Goal: Find specific page/section: Find specific page/section

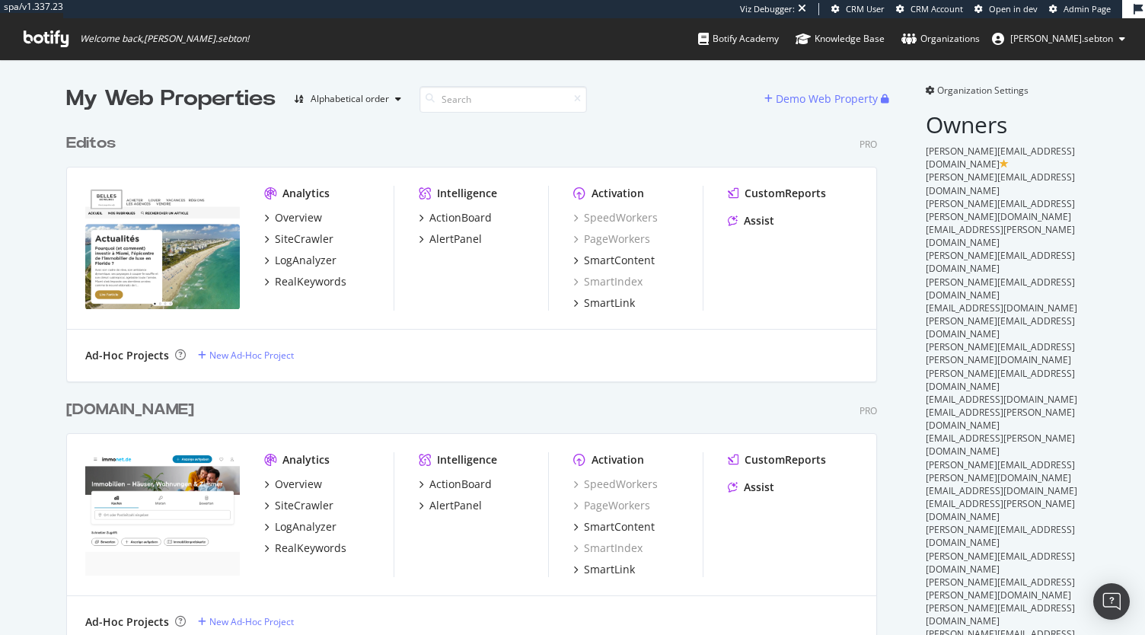
scroll to position [4322, 811]
click at [444, 98] on input at bounding box center [504, 99] width 168 height 27
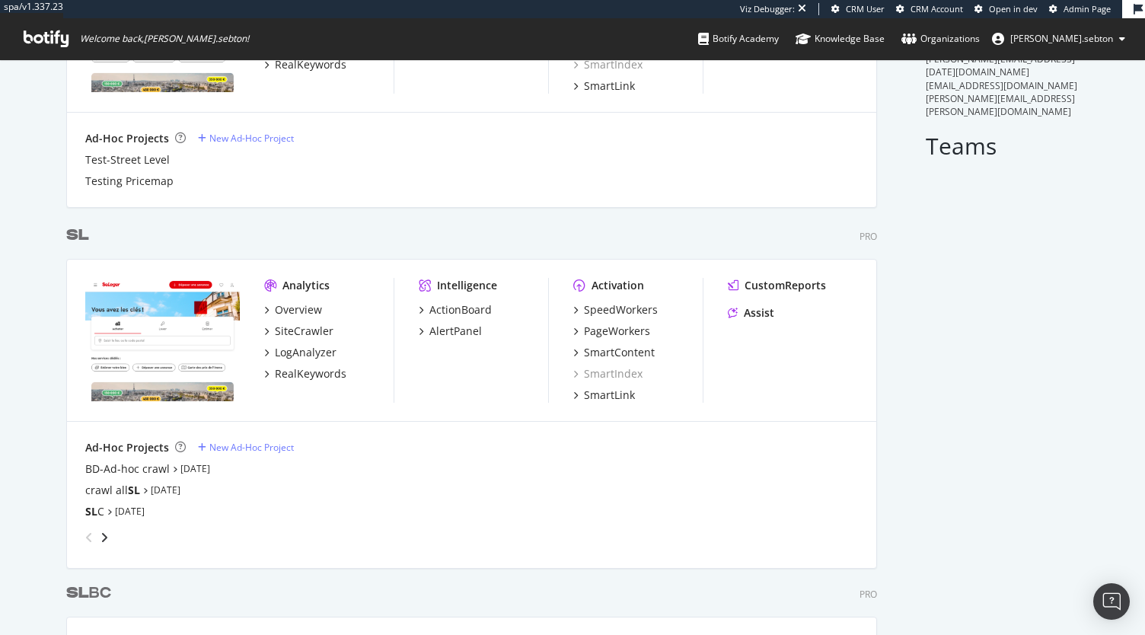
scroll to position [576, 0]
type input "sl"
click at [67, 229] on b "SL" at bounding box center [77, 233] width 23 height 15
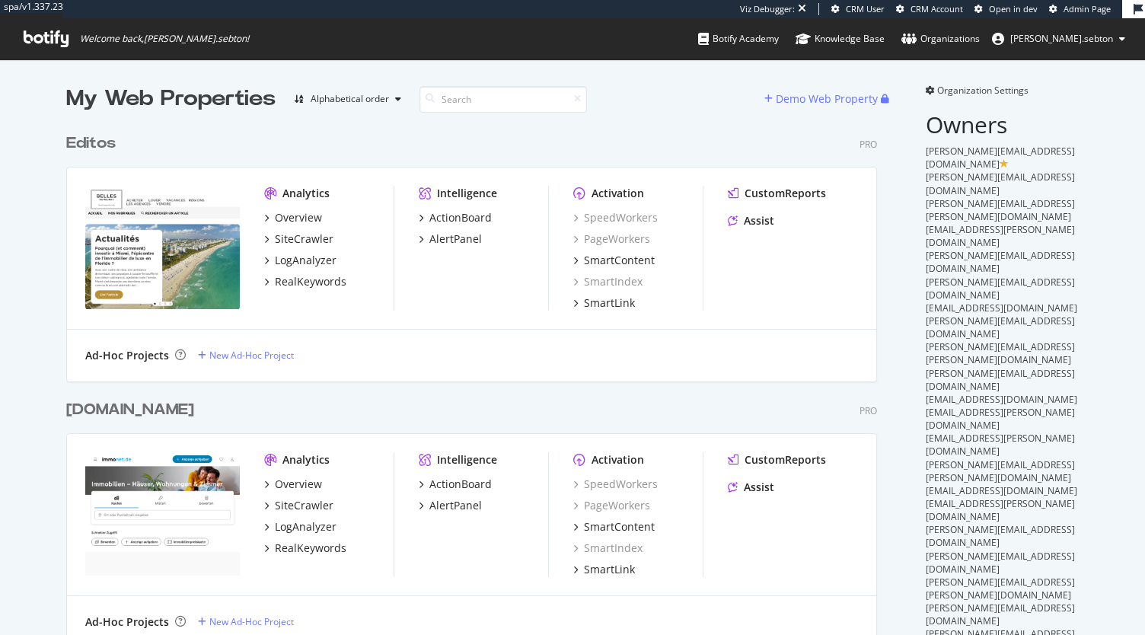
scroll to position [4322, 811]
click at [79, 148] on div "Editos" at bounding box center [90, 143] width 49 height 22
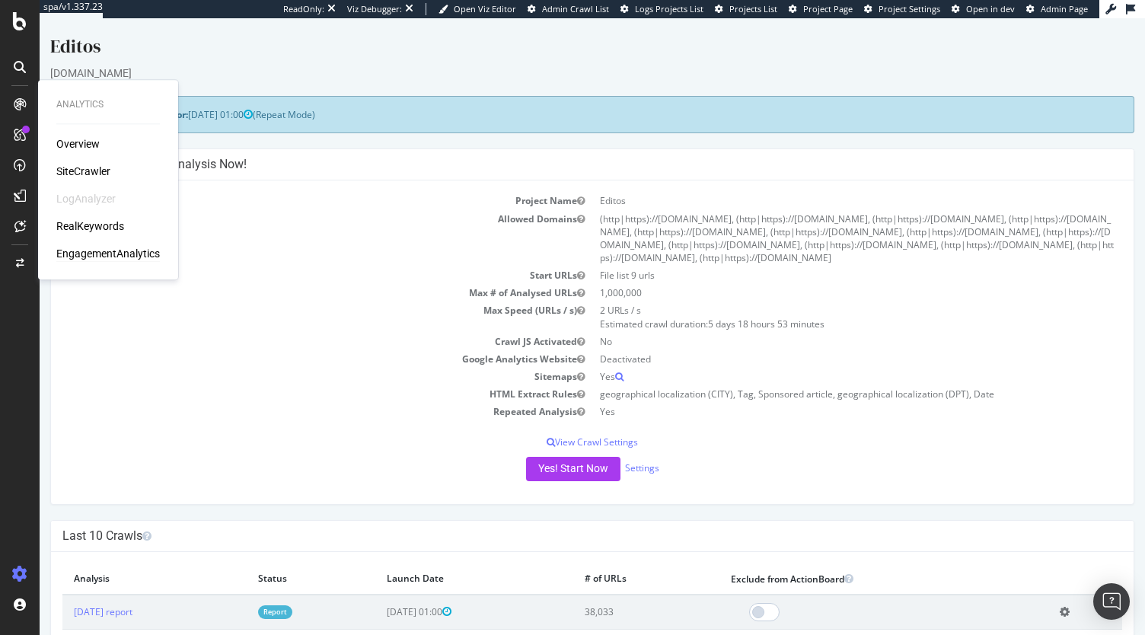
click at [88, 256] on div "EngagementAnalytics" at bounding box center [108, 253] width 104 height 15
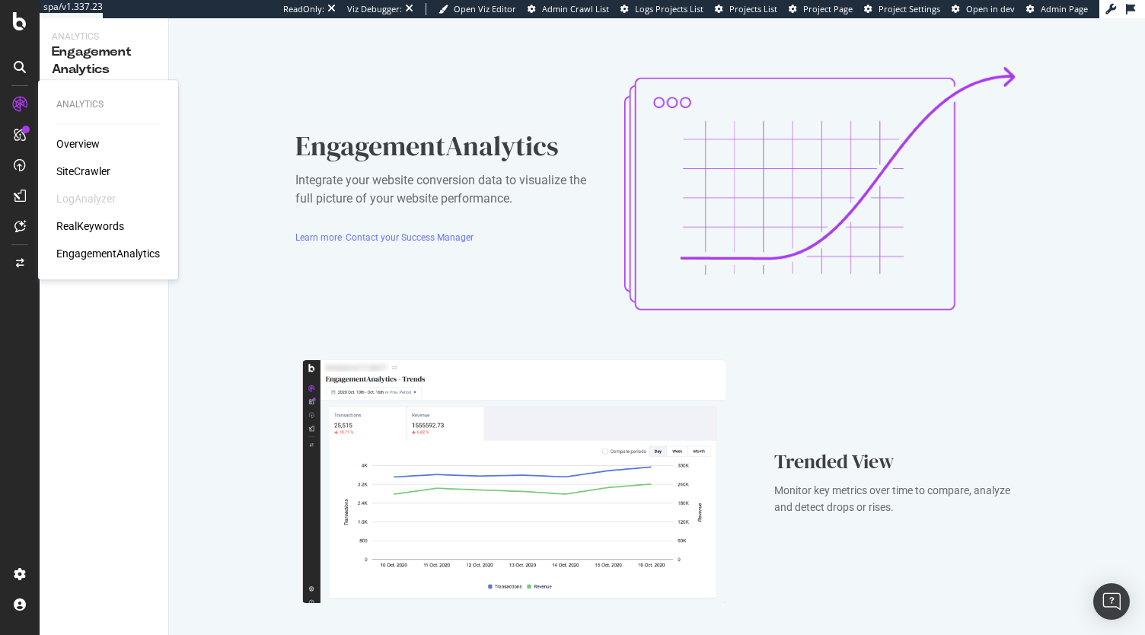
click at [88, 155] on div "Overview SiteCrawler LogAnalyzer RealKeywords EngagementAnalytics" at bounding box center [108, 198] width 104 height 125
click at [78, 141] on div "Overview" at bounding box center [77, 143] width 43 height 15
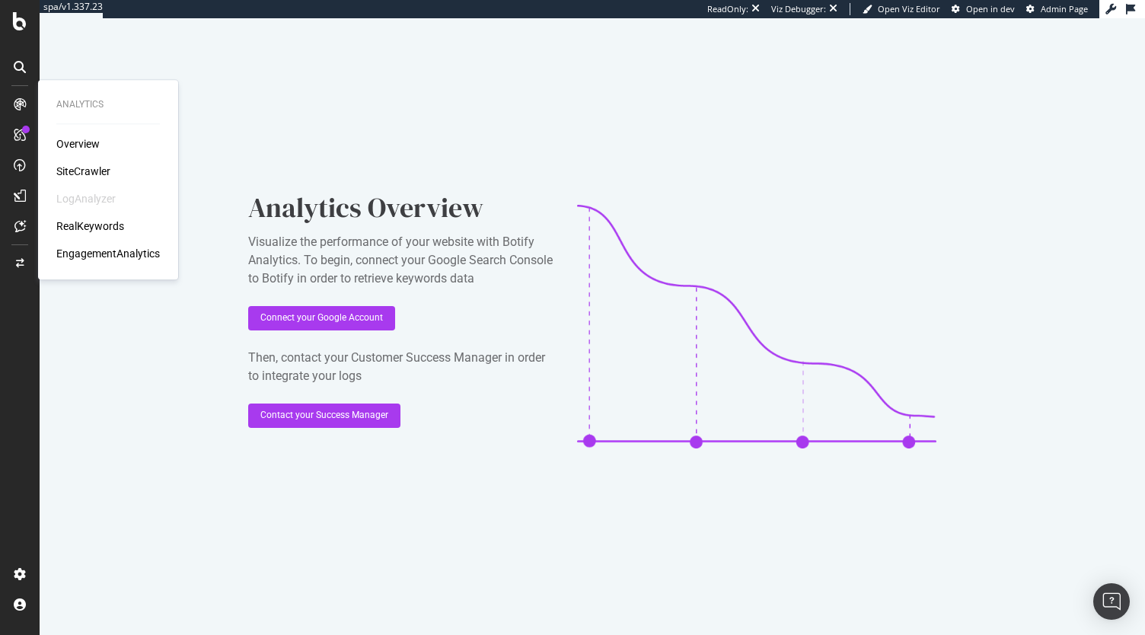
click at [85, 163] on div "Overview SiteCrawler LogAnalyzer RealKeywords EngagementAnalytics" at bounding box center [108, 198] width 104 height 125
click at [85, 168] on div "SiteCrawler" at bounding box center [83, 171] width 54 height 15
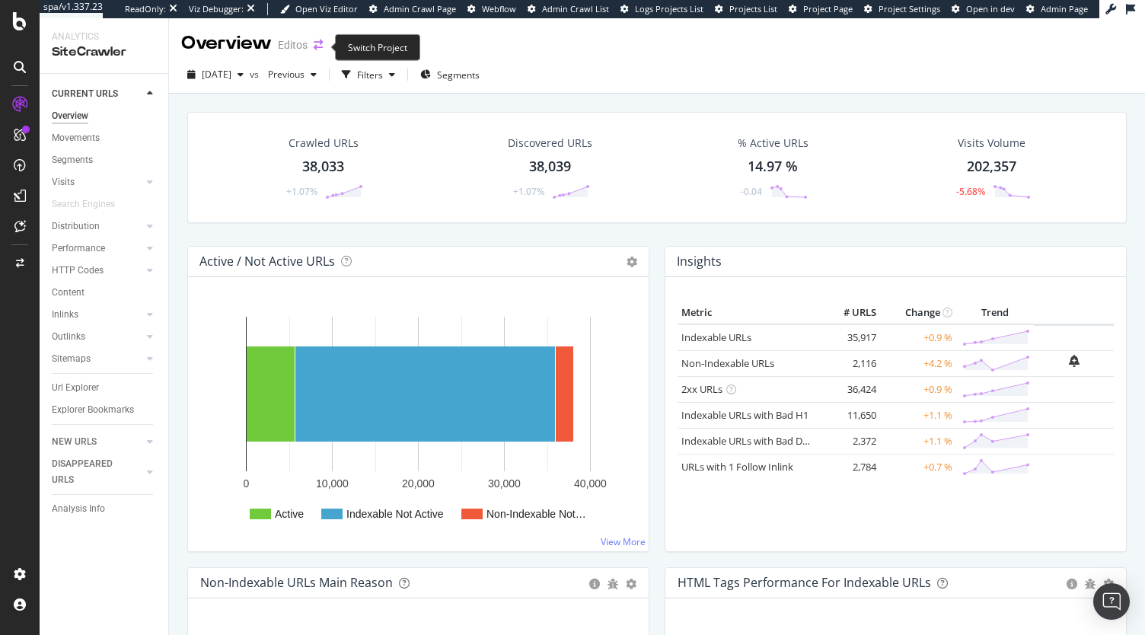
click at [318, 50] on icon "arrow-right-arrow-left" at bounding box center [318, 45] width 9 height 11
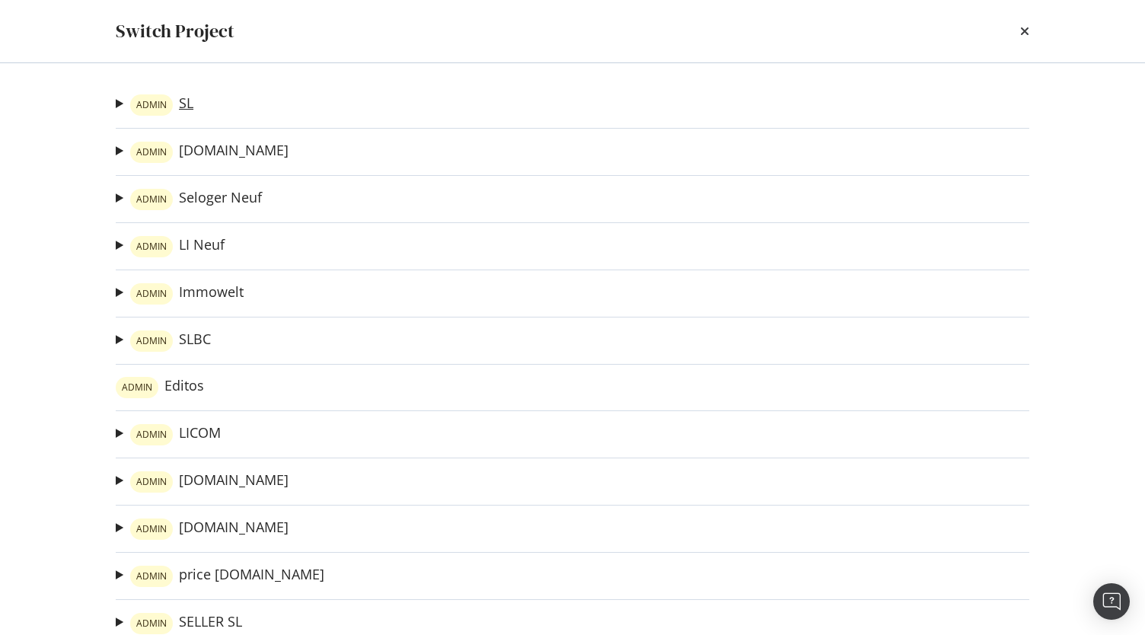
click at [179, 110] on link "ADMIN SL" at bounding box center [161, 104] width 63 height 21
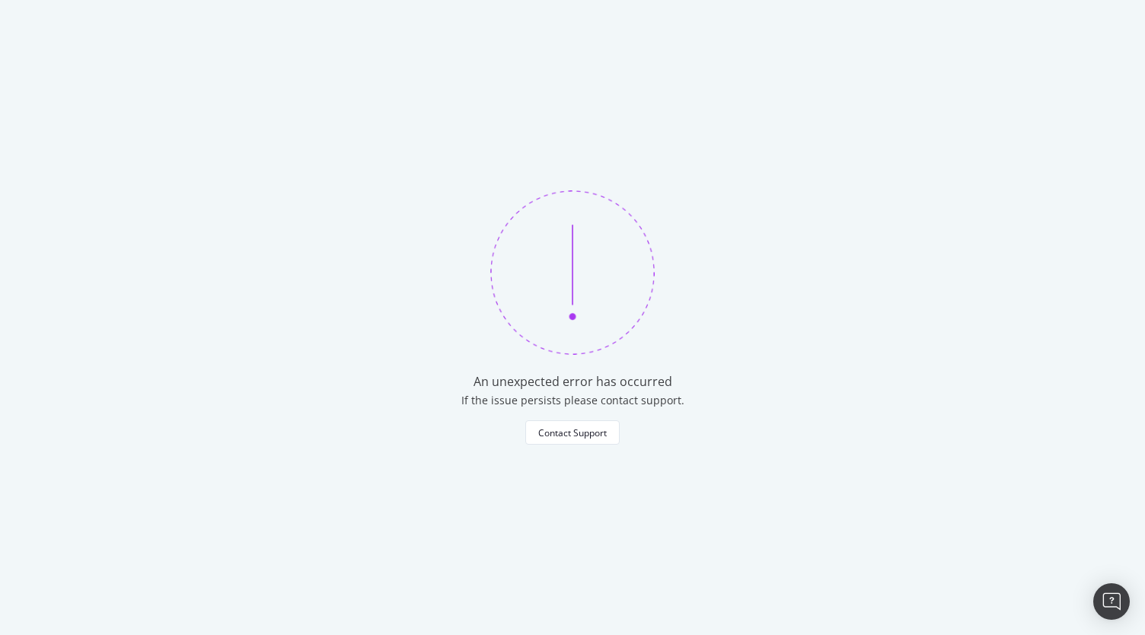
click at [104, 54] on div "An unexpected error has occurred If the issue persists please contact support. …" at bounding box center [572, 317] width 1145 height 635
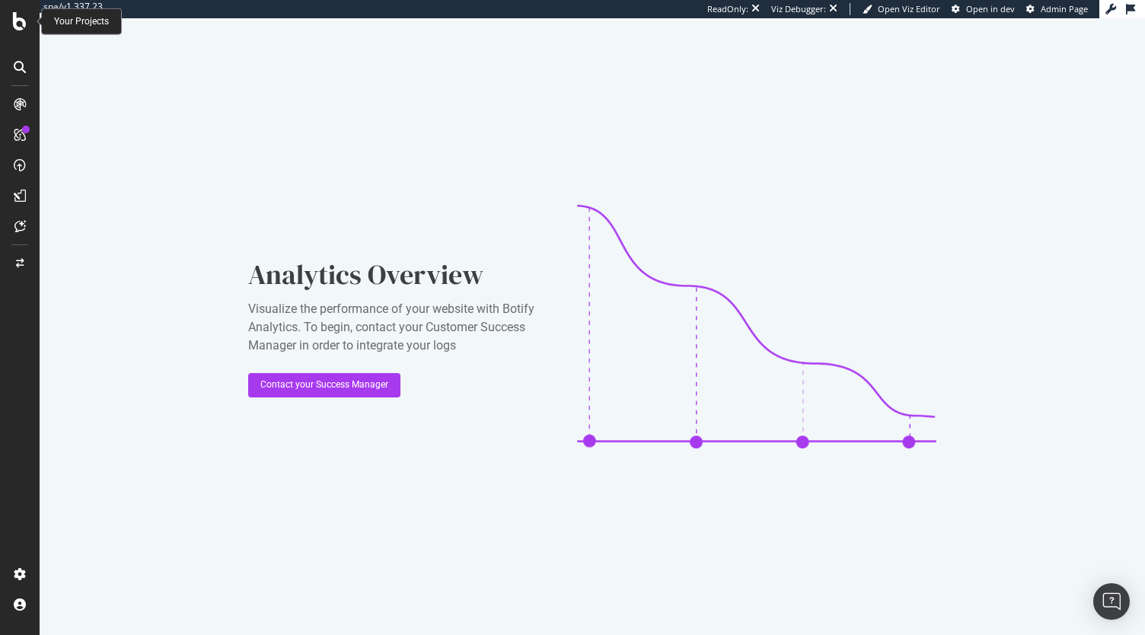
click at [8, 27] on div at bounding box center [20, 21] width 37 height 18
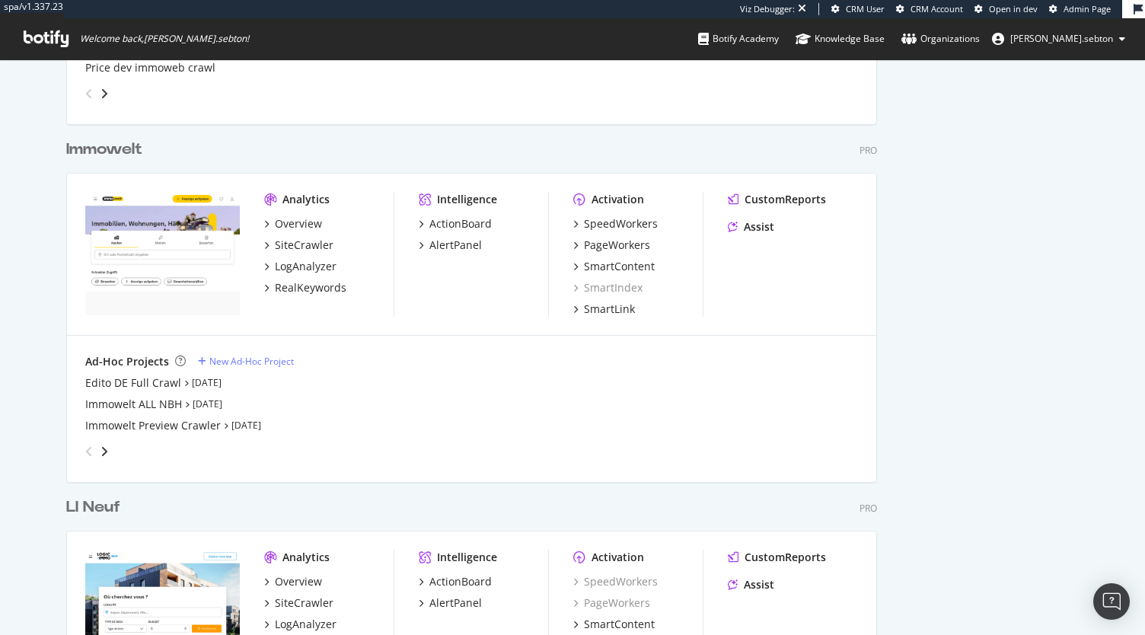
scroll to position [978, 0]
click at [101, 151] on div "Immowelt" at bounding box center [104, 148] width 76 height 22
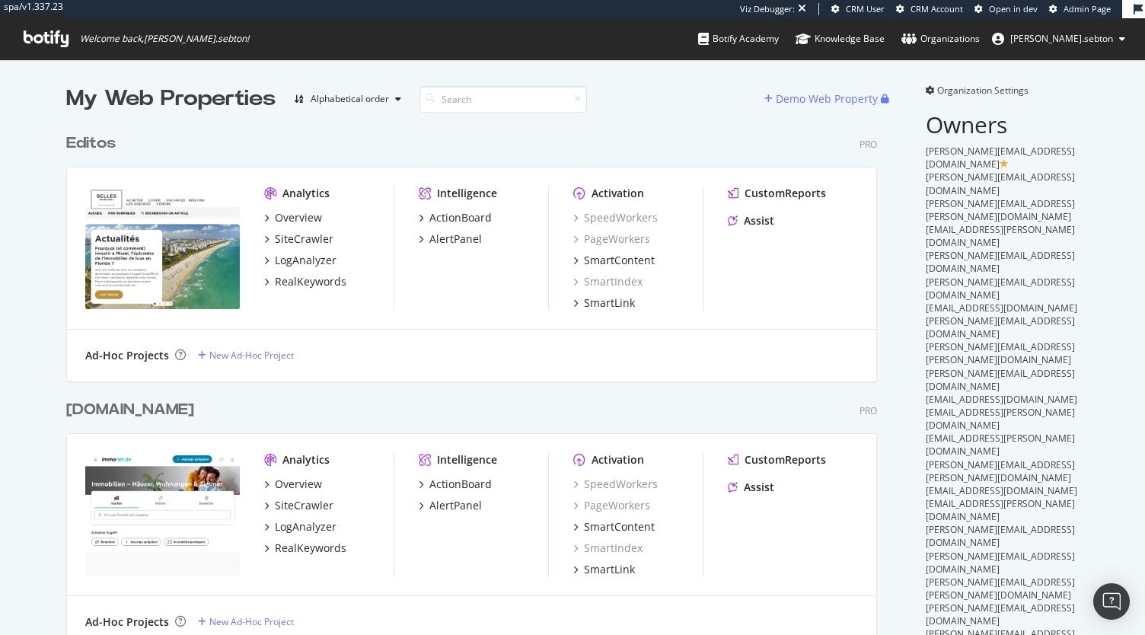
scroll to position [4322, 811]
click at [479, 95] on input at bounding box center [504, 99] width 168 height 27
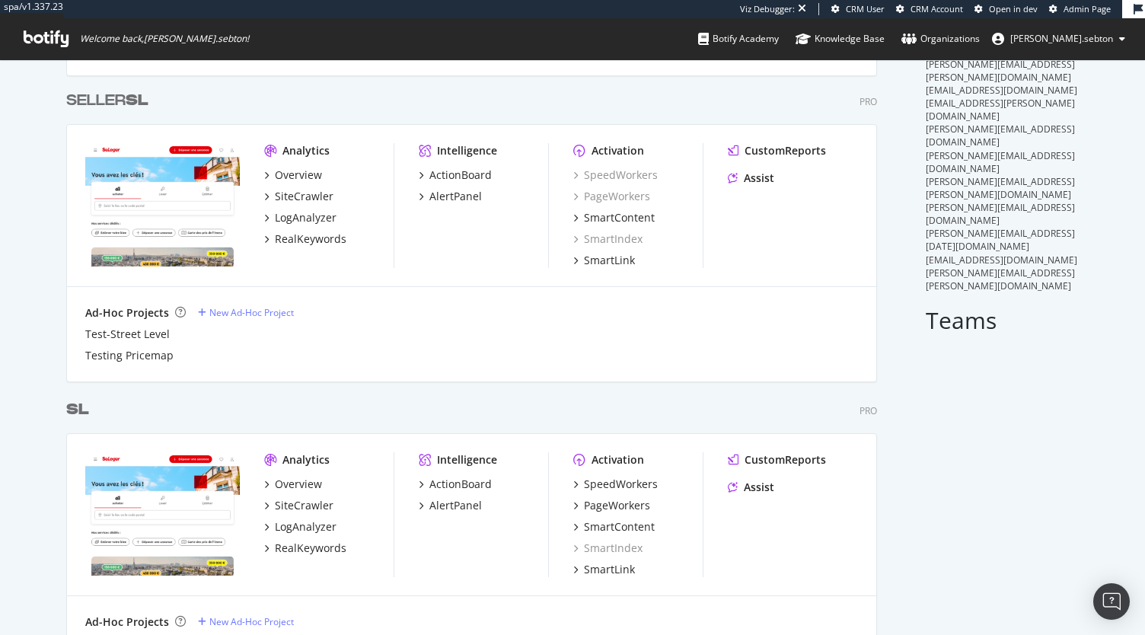
scroll to position [405, 0]
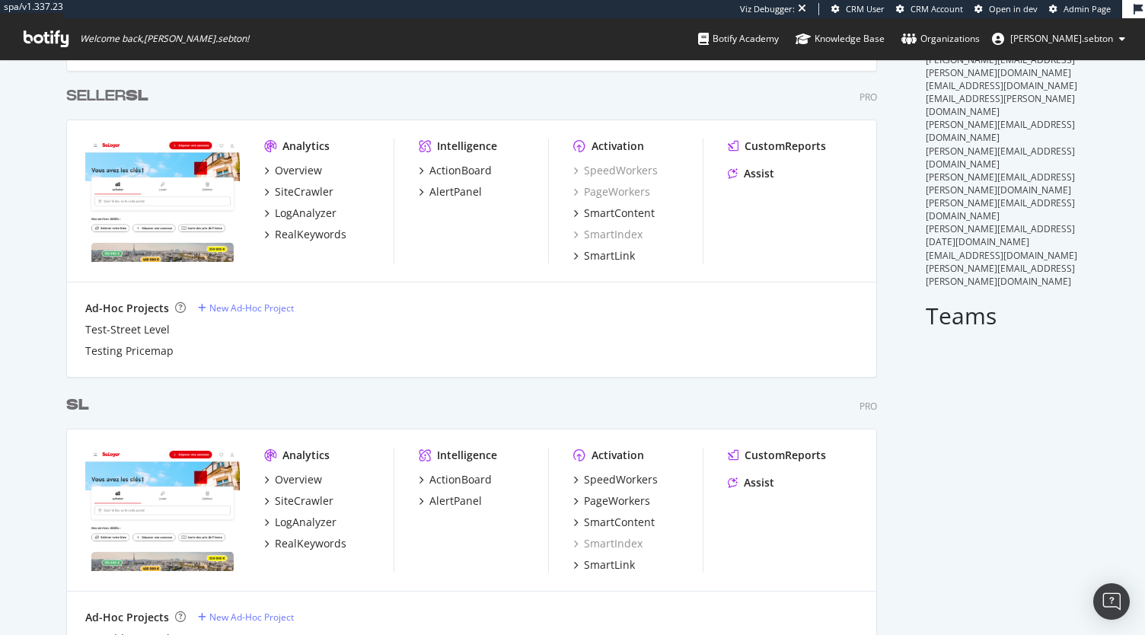
type input "sl"
click at [305, 512] on div "Overview SiteCrawler LogAnalyzer RealKeywords" at bounding box center [328, 511] width 129 height 79
click at [294, 519] on div "LogAnalyzer" at bounding box center [306, 522] width 62 height 15
